Goal: Task Accomplishment & Management: Manage account settings

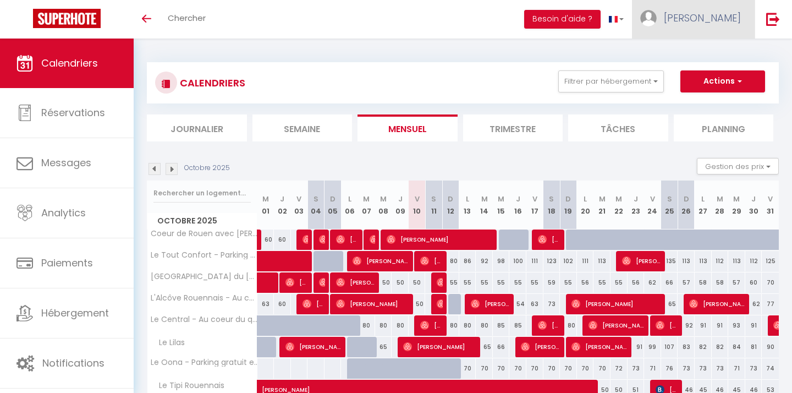
click at [726, 13] on span "[PERSON_NAME]" at bounding box center [702, 18] width 77 height 14
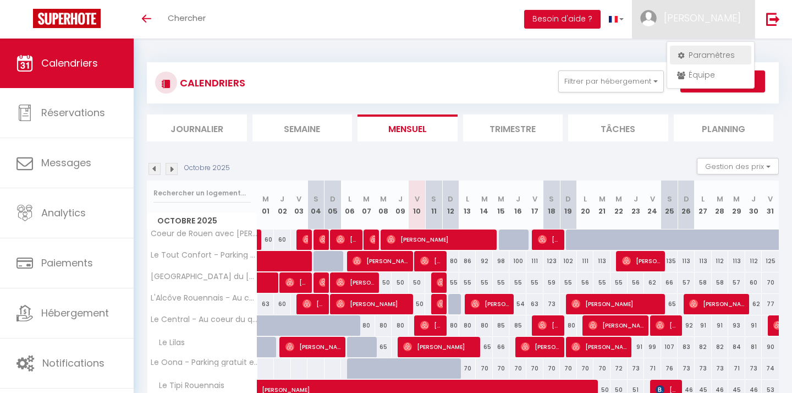
click at [719, 59] on link "Paramètres" at bounding box center [710, 55] width 81 height 19
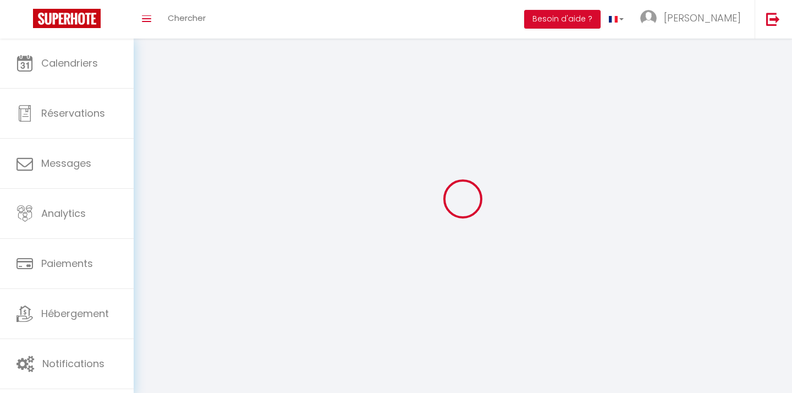
select select "28"
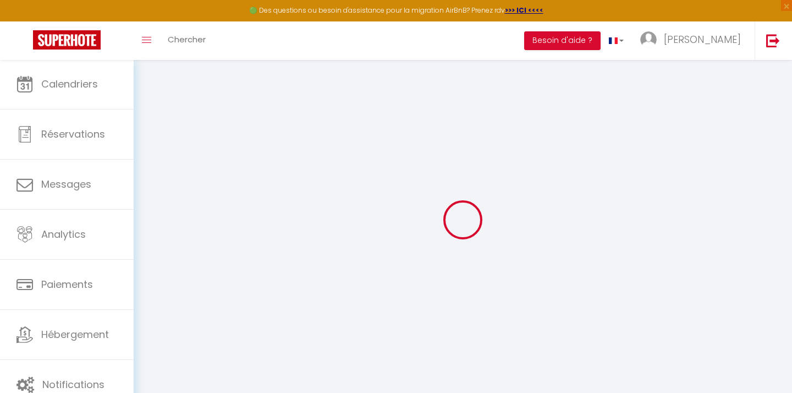
type input "FmTRBOuaEKRmceSvyfstXEjB3"
type input "FWN1KNYcSNOjKcE3Lz8kt6jfn"
type input "[URL][DOMAIN_NAME]"
select select "fr"
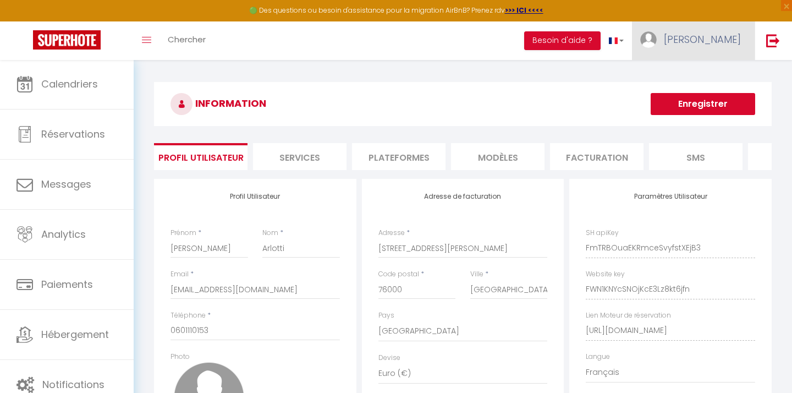
click at [728, 54] on link "[PERSON_NAME]" at bounding box center [693, 40] width 123 height 38
click at [701, 101] on link "Équipe" at bounding box center [710, 96] width 81 height 19
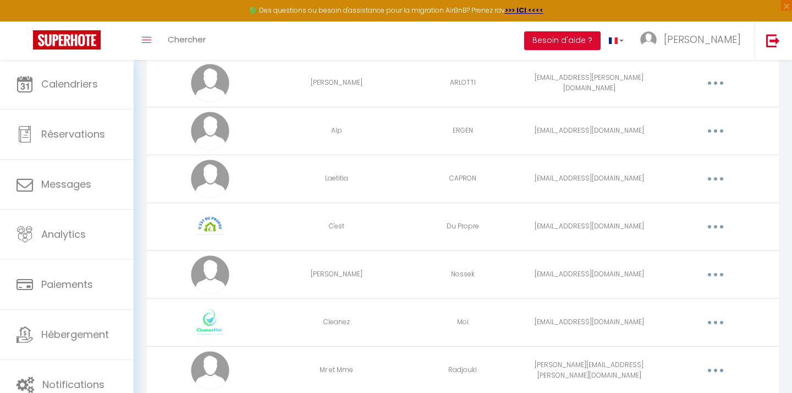
scroll to position [139, 0]
click at [720, 90] on button "button" at bounding box center [715, 84] width 31 height 18
click at [684, 111] on link "Editer" at bounding box center [686, 109] width 81 height 19
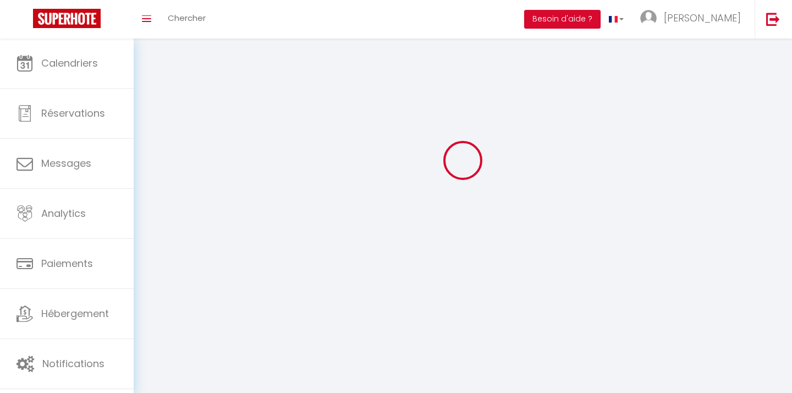
scroll to position [38, 0]
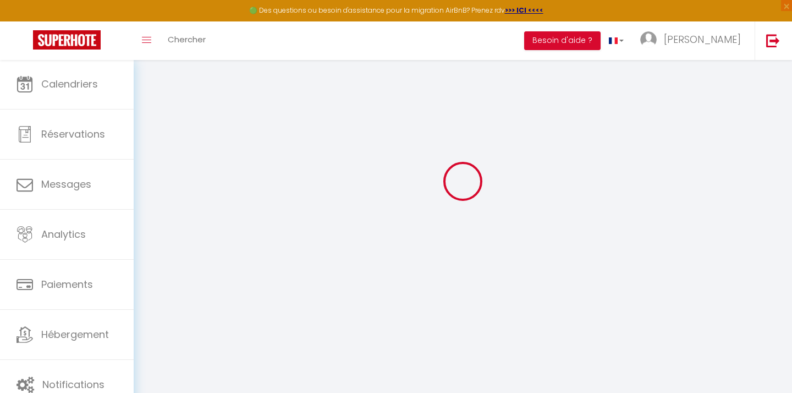
type input "[PERSON_NAME]"
type input "ARLOTTI"
type input "[EMAIL_ADDRESS][PERSON_NAME][DOMAIN_NAME]"
type textarea "[URL][DOMAIN_NAME]"
checkbox input "true"
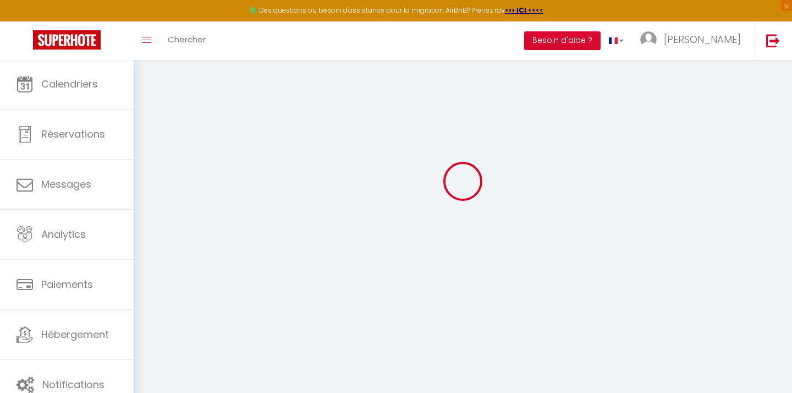
checkbox input "true"
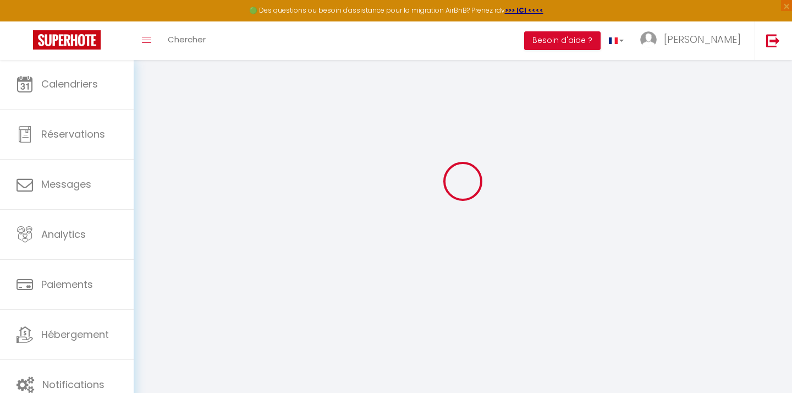
checkbox input "true"
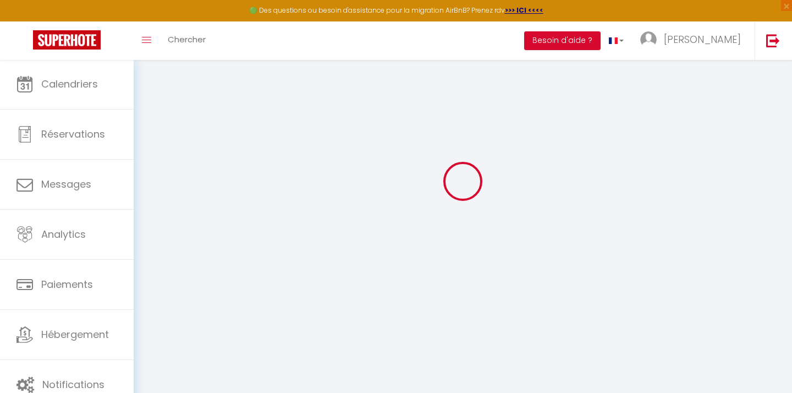
checkbox input "true"
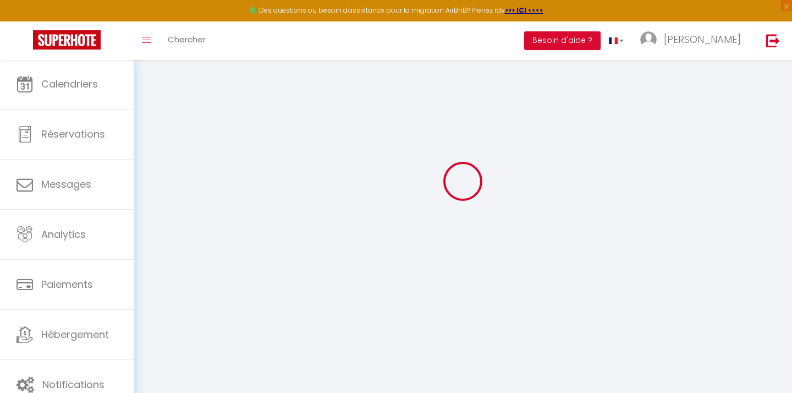
checkbox input "true"
select select
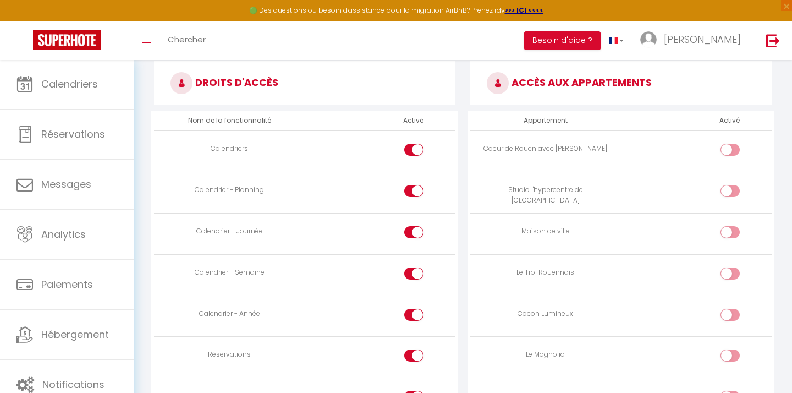
scroll to position [597, 0]
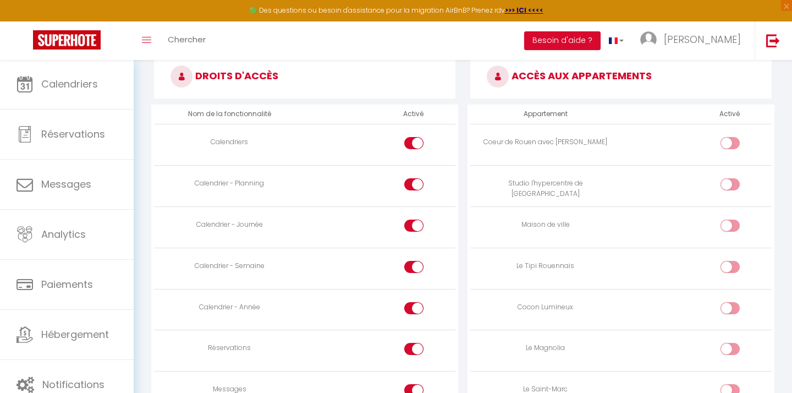
click at [736, 141] on input "checkbox" at bounding box center [739, 145] width 19 height 16
checkbox input "true"
click at [739, 180] on input "checkbox" at bounding box center [739, 186] width 19 height 16
checkbox input "true"
click at [730, 219] on input "checkbox" at bounding box center [739, 227] width 19 height 16
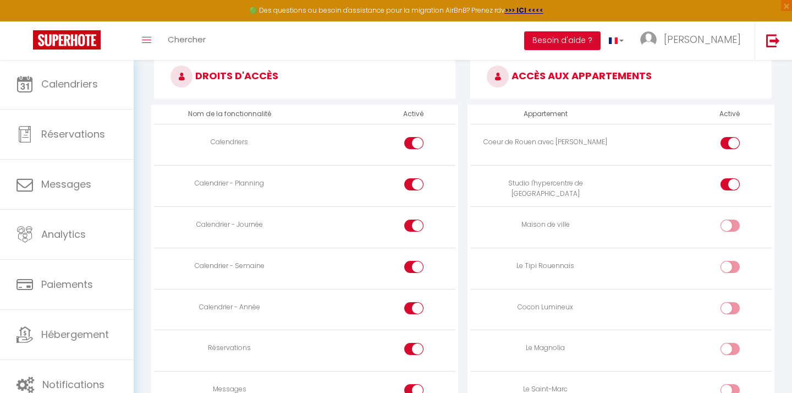
checkbox input "true"
click at [734, 261] on input "checkbox" at bounding box center [739, 269] width 19 height 16
checkbox input "true"
click at [730, 302] on input "checkbox" at bounding box center [739, 310] width 19 height 16
checkbox input "true"
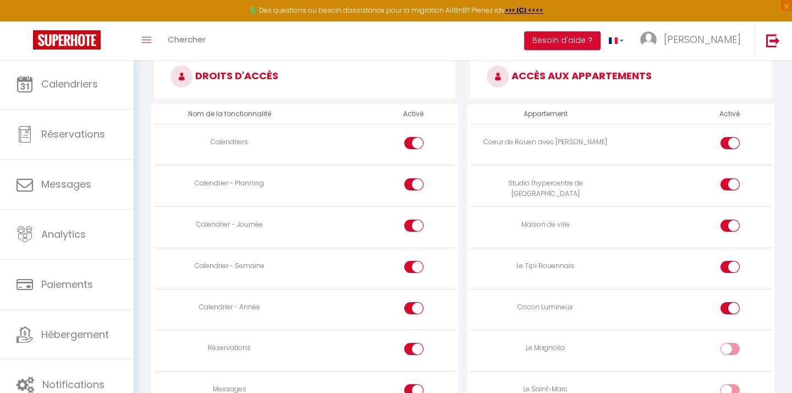
click at [732, 343] on input "checkbox" at bounding box center [739, 351] width 19 height 16
checkbox input "true"
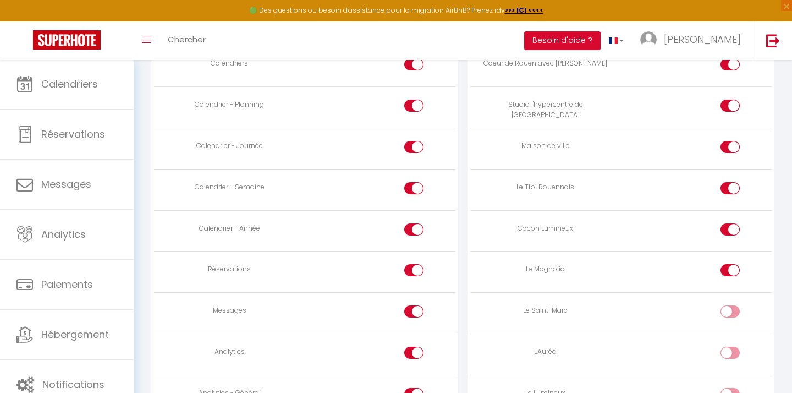
scroll to position [670, 0]
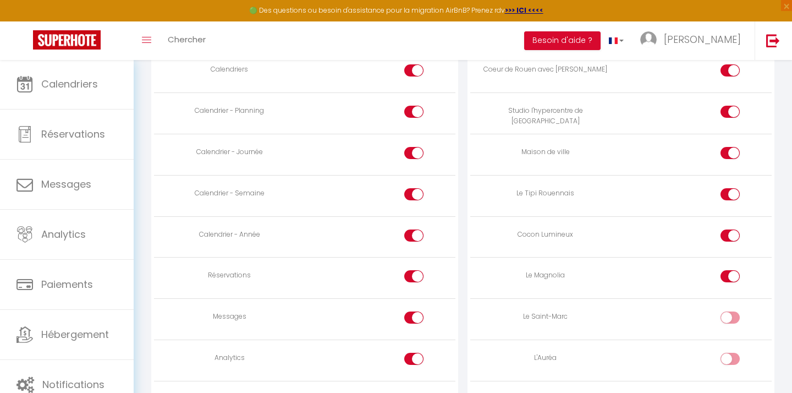
click at [732, 311] on input "checkbox" at bounding box center [739, 319] width 19 height 16
checkbox input "true"
click at [732, 352] on input "checkbox" at bounding box center [739, 360] width 19 height 16
checkbox input "true"
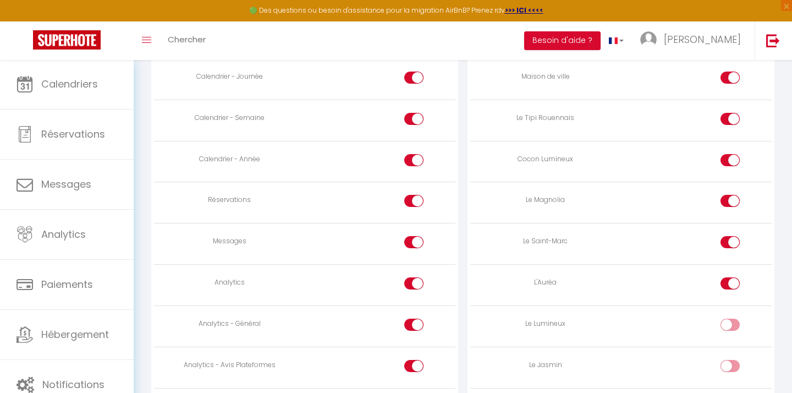
scroll to position [746, 0]
click at [730, 317] on input "checkbox" at bounding box center [739, 325] width 19 height 16
checkbox input "true"
click at [736, 358] on input "checkbox" at bounding box center [739, 366] width 19 height 16
checkbox input "true"
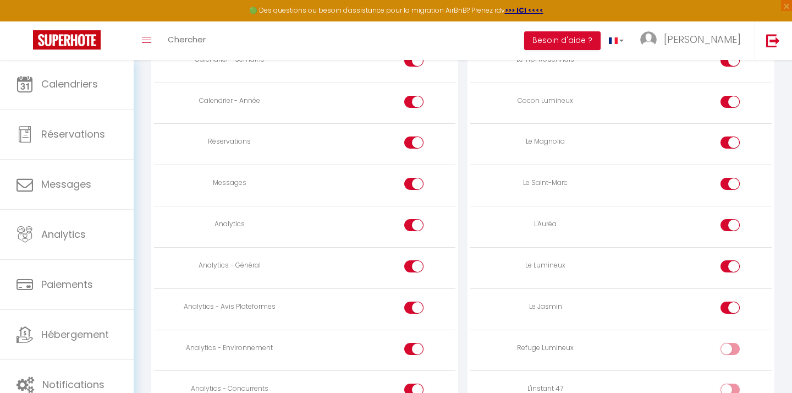
scroll to position [810, 0]
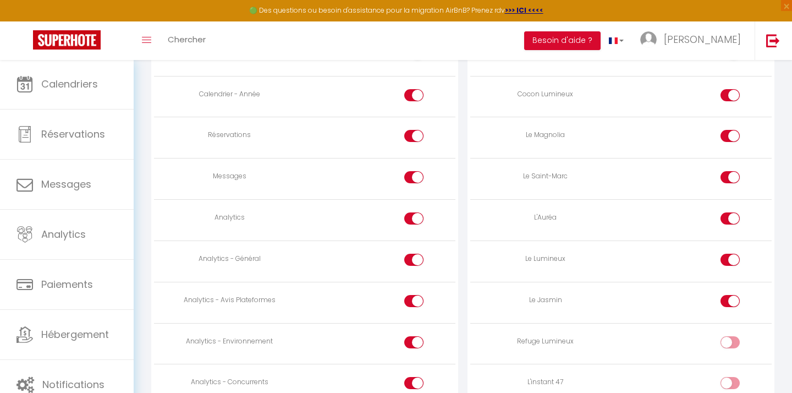
click at [731, 339] on input "checkbox" at bounding box center [739, 344] width 19 height 16
checkbox input "true"
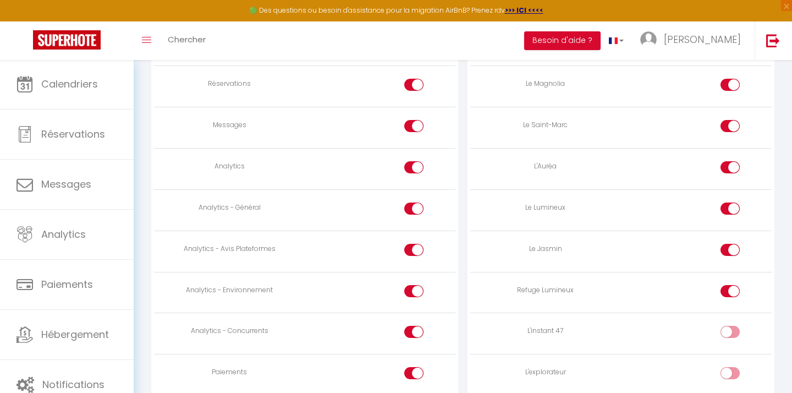
scroll to position [862, 0]
click at [734, 324] on input "checkbox" at bounding box center [739, 332] width 19 height 16
checkbox input "true"
click at [730, 366] on input "checkbox" at bounding box center [739, 374] width 19 height 16
checkbox input "true"
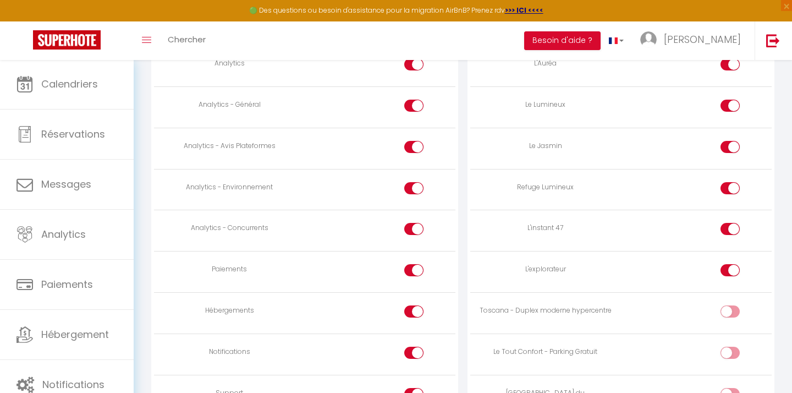
scroll to position [983, 0]
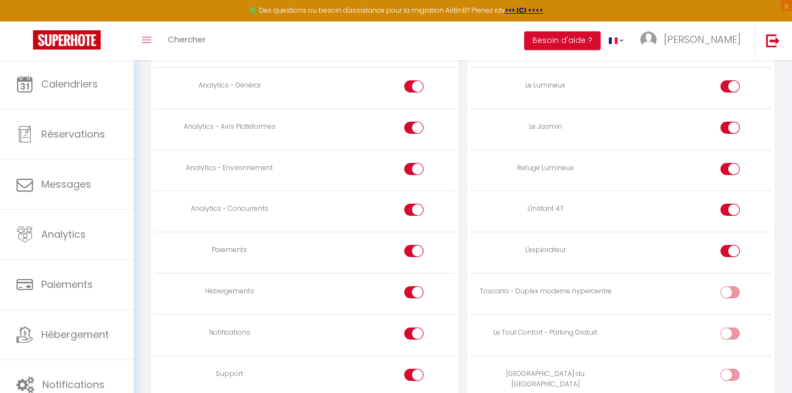
click at [731, 286] on input "checkbox" at bounding box center [739, 294] width 19 height 16
checkbox input "true"
click at [727, 327] on div at bounding box center [729, 333] width 19 height 12
click at [730, 327] on input "checkbox" at bounding box center [739, 335] width 19 height 16
checkbox input "true"
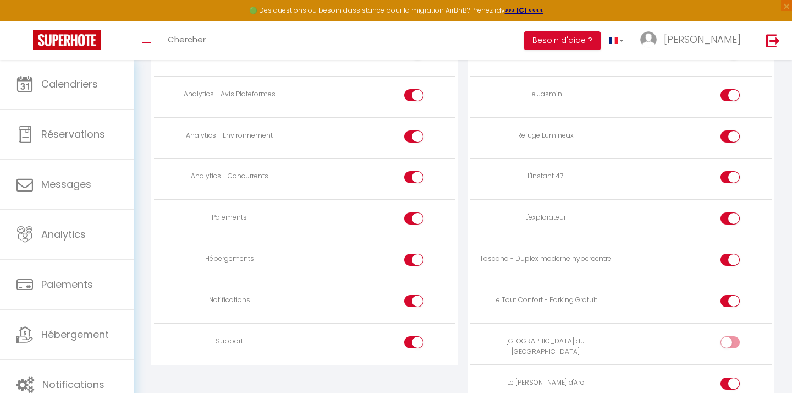
scroll to position [1025, 0]
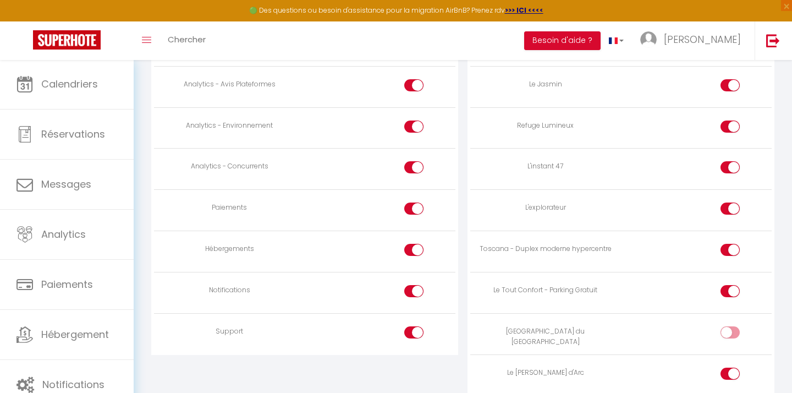
click at [729, 326] on div at bounding box center [729, 332] width 19 height 12
click at [730, 326] on input "checkbox" at bounding box center [739, 334] width 19 height 16
checkbox input "true"
click at [732, 367] on input "checkbox" at bounding box center [739, 375] width 19 height 16
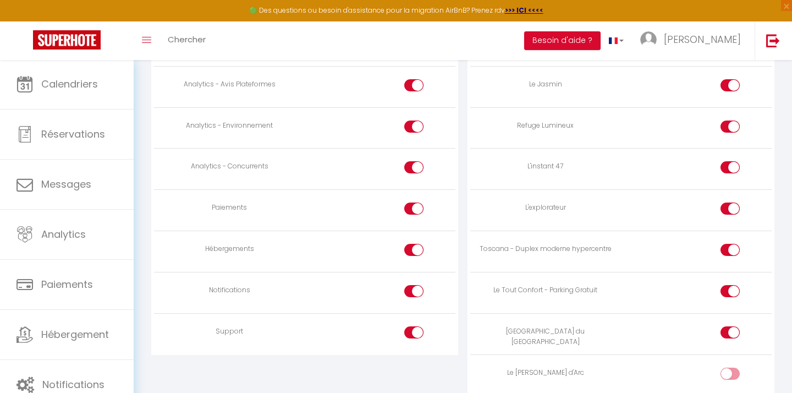
checkbox input "true"
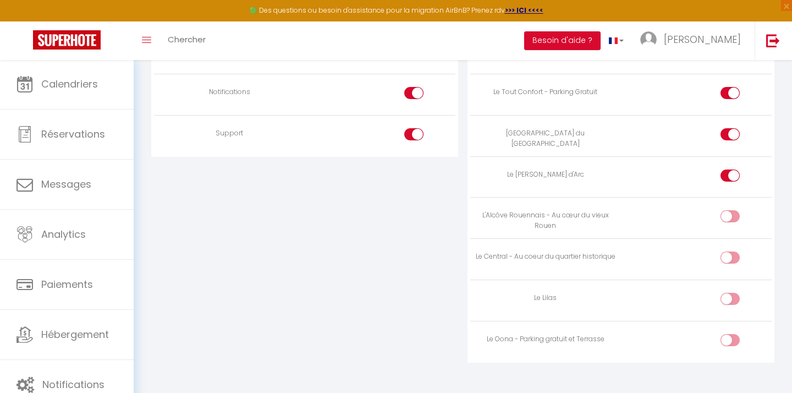
scroll to position [1223, 0]
click at [728, 211] on div at bounding box center [729, 217] width 19 height 12
click at [730, 211] on input "checkbox" at bounding box center [739, 219] width 19 height 16
checkbox input "true"
click at [731, 252] on input "checkbox" at bounding box center [739, 260] width 19 height 16
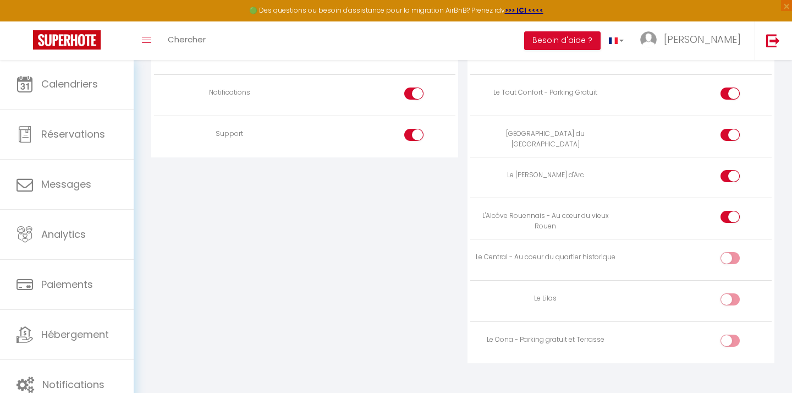
checkbox input "true"
click at [734, 293] on input "checkbox" at bounding box center [739, 301] width 19 height 16
checkbox input "true"
click at [734, 334] on input "checkbox" at bounding box center [739, 342] width 19 height 16
checkbox input "true"
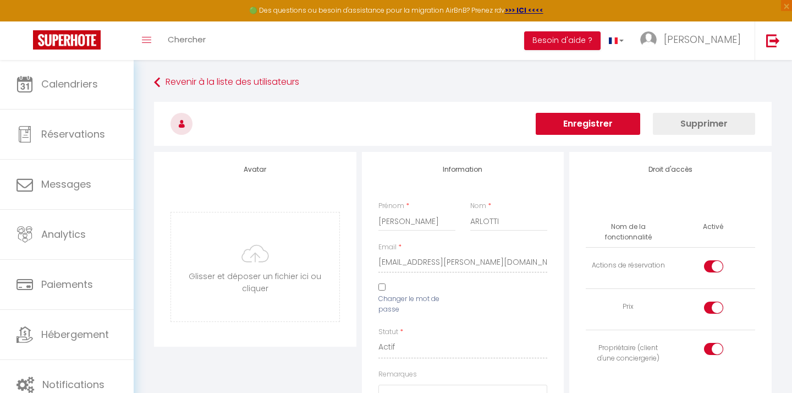
scroll to position [0, 0]
click at [610, 129] on button "Enregistrer" at bounding box center [587, 124] width 104 height 22
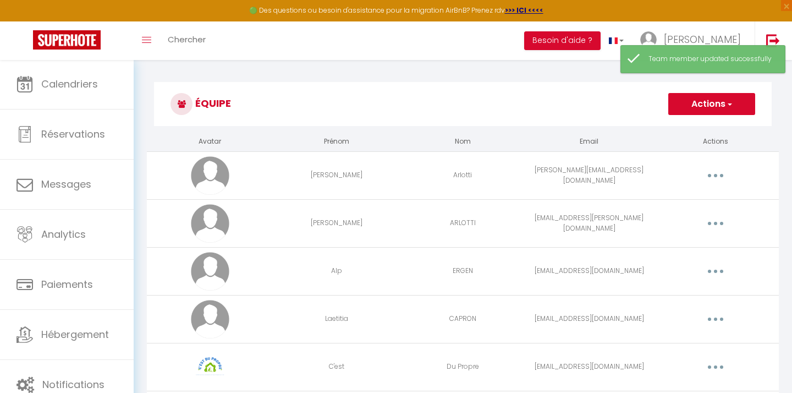
click at [711, 103] on button "Actions" at bounding box center [711, 104] width 87 height 22
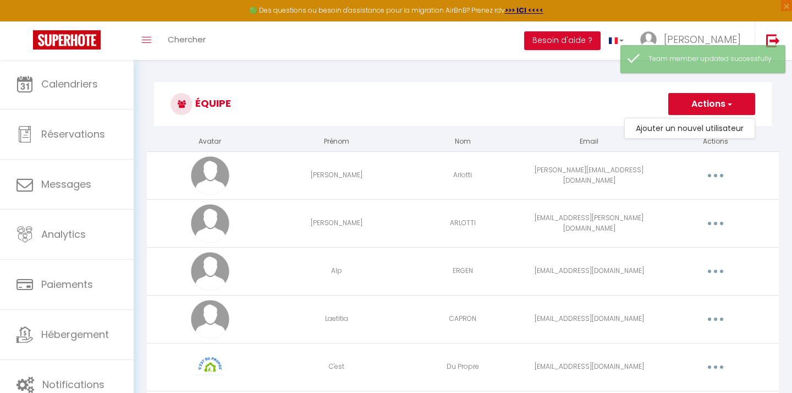
click at [612, 89] on h3 "Équipe" at bounding box center [462, 104] width 617 height 44
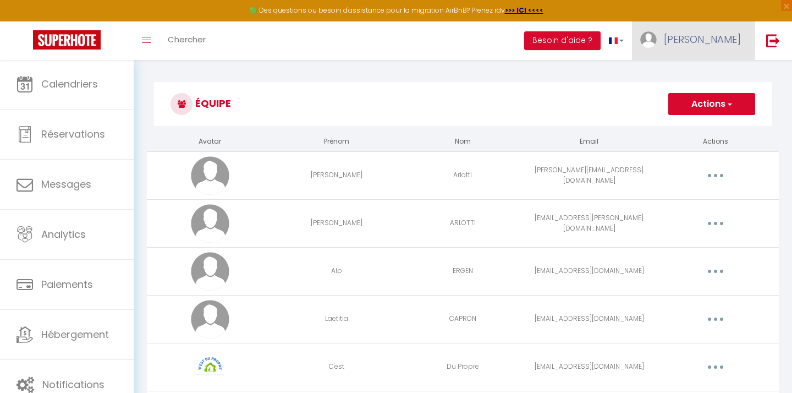
click at [714, 45] on span "[PERSON_NAME]" at bounding box center [702, 39] width 77 height 14
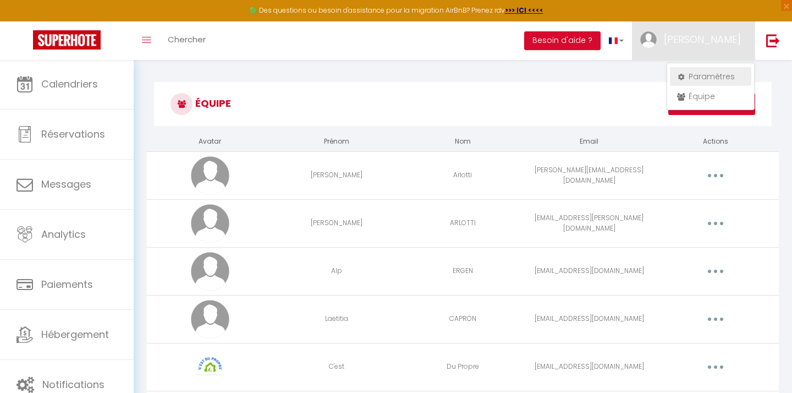
click at [710, 77] on link "Paramètres" at bounding box center [710, 76] width 81 height 19
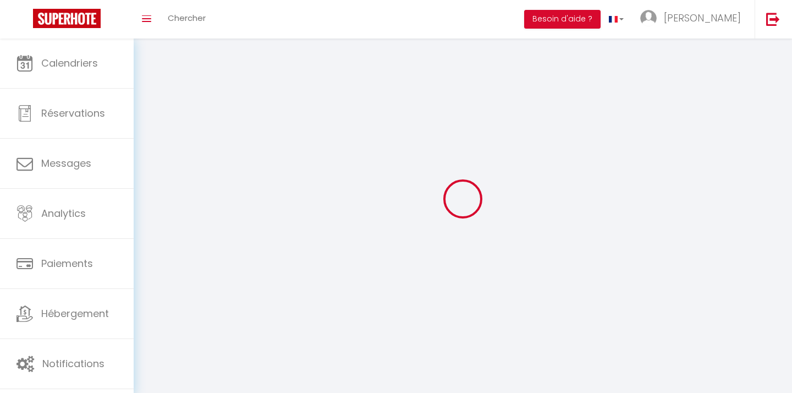
type input "FmTRBOuaEKRmceSvyfstXEjB3"
type input "FWN1KNYcSNOjKcE3Lz8kt6jfn"
type input "[URL][DOMAIN_NAME]"
select select "28"
select select "fr"
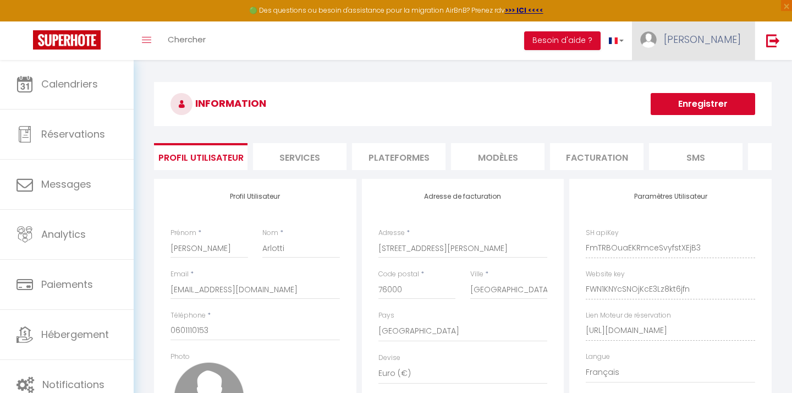
click at [706, 37] on span "[PERSON_NAME]" at bounding box center [702, 39] width 77 height 14
click at [687, 95] on link "Équipe" at bounding box center [710, 96] width 81 height 19
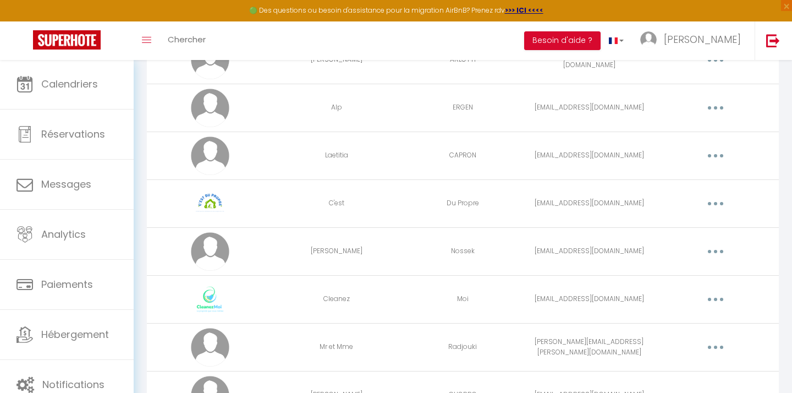
scroll to position [164, 0]
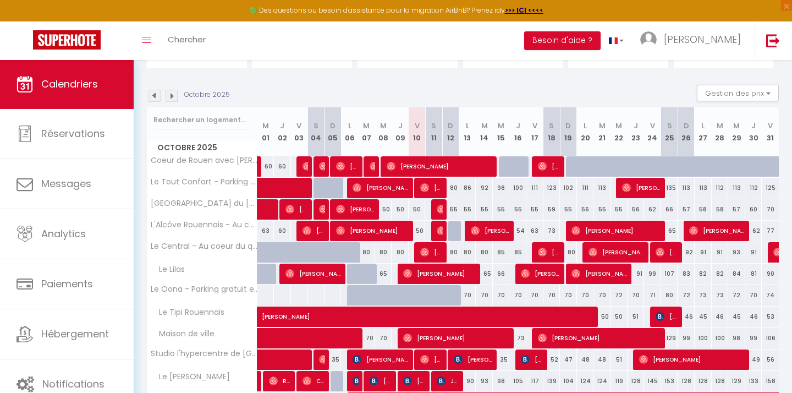
scroll to position [93, 0]
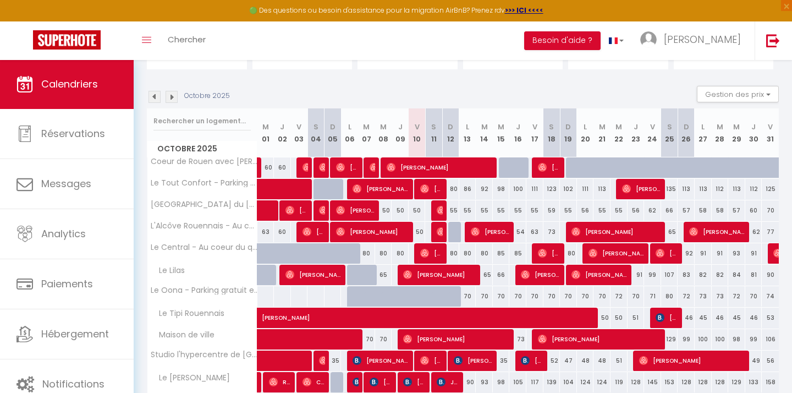
click at [423, 229] on div "50" at bounding box center [416, 232] width 17 height 20
select select "1"
type input "Ven 10 Octobre 2025"
type input "Sam 11 Octobre 2025"
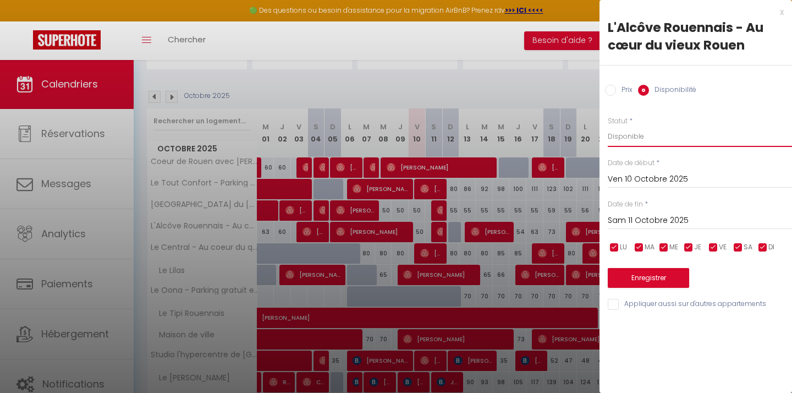
select select "0"
click at [647, 276] on button "Enregistrer" at bounding box center [647, 278] width 81 height 20
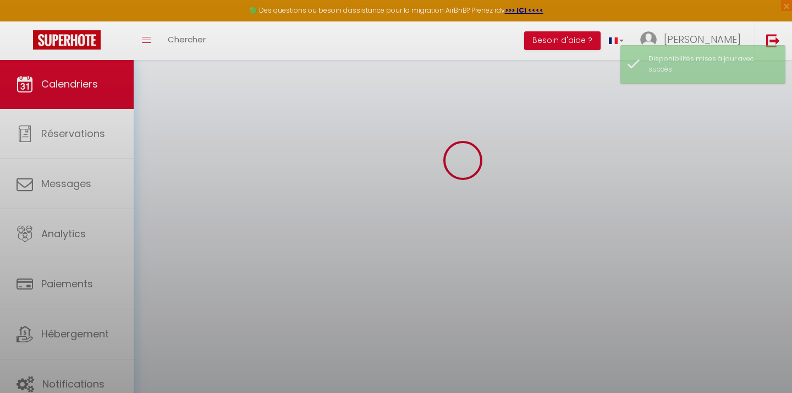
scroll to position [59, 0]
